Goal: Task Accomplishment & Management: Manage account settings

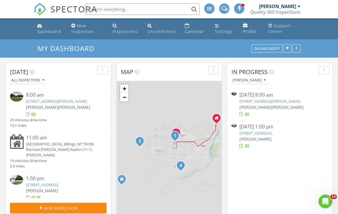
scroll to position [593, 338]
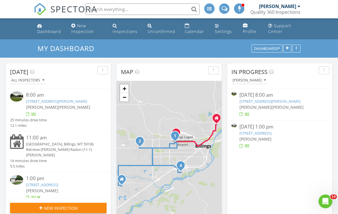
click at [275, 101] on link "[STREET_ADDRESS][PERSON_NAME]" at bounding box center [269, 100] width 61 height 5
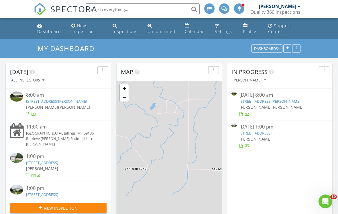
click at [283, 100] on link "1833 Iris Ln, Billings, MT 59102" at bounding box center [269, 100] width 61 height 5
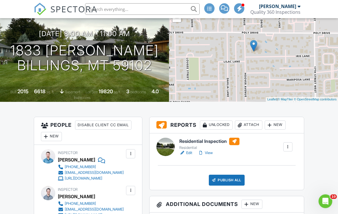
scroll to position [61, 0]
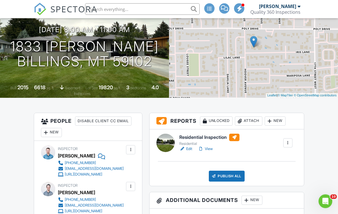
click at [210, 150] on link "View" at bounding box center [205, 149] width 15 height 6
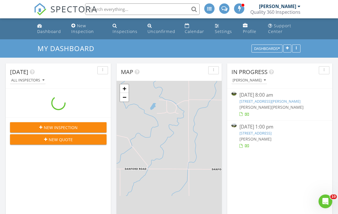
scroll to position [593, 338]
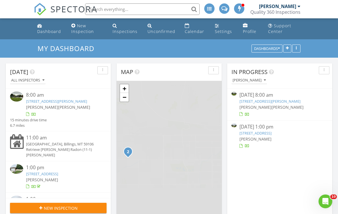
click at [271, 134] on link "[STREET_ADDRESS]" at bounding box center [255, 132] width 32 height 5
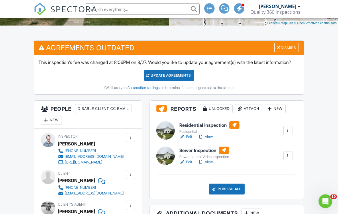
scroll to position [143, 0]
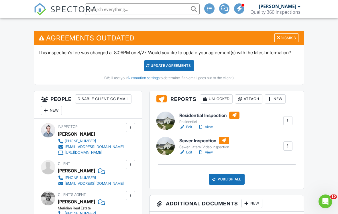
click at [290, 149] on div at bounding box center [288, 146] width 6 height 6
click at [278, 193] on link "Delete" at bounding box center [273, 190] width 34 height 6
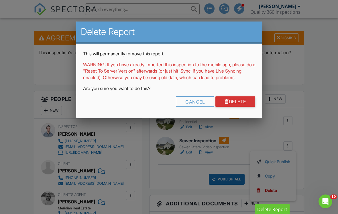
click at [247, 103] on link "Delete" at bounding box center [235, 101] width 40 height 10
